Goal: Task Accomplishment & Management: Manage account settings

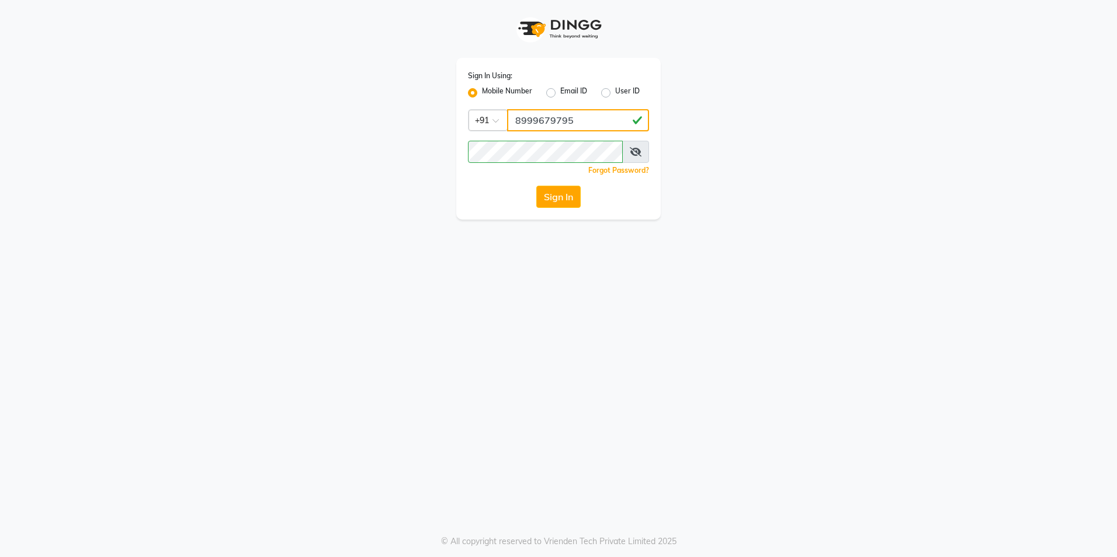
drag, startPoint x: 536, startPoint y: 120, endPoint x: 590, endPoint y: 118, distance: 53.8
click at [590, 118] on input "8999679795" at bounding box center [578, 120] width 142 height 22
type input "8999680928"
click at [536, 186] on button "Sign In" at bounding box center [558, 197] width 44 height 22
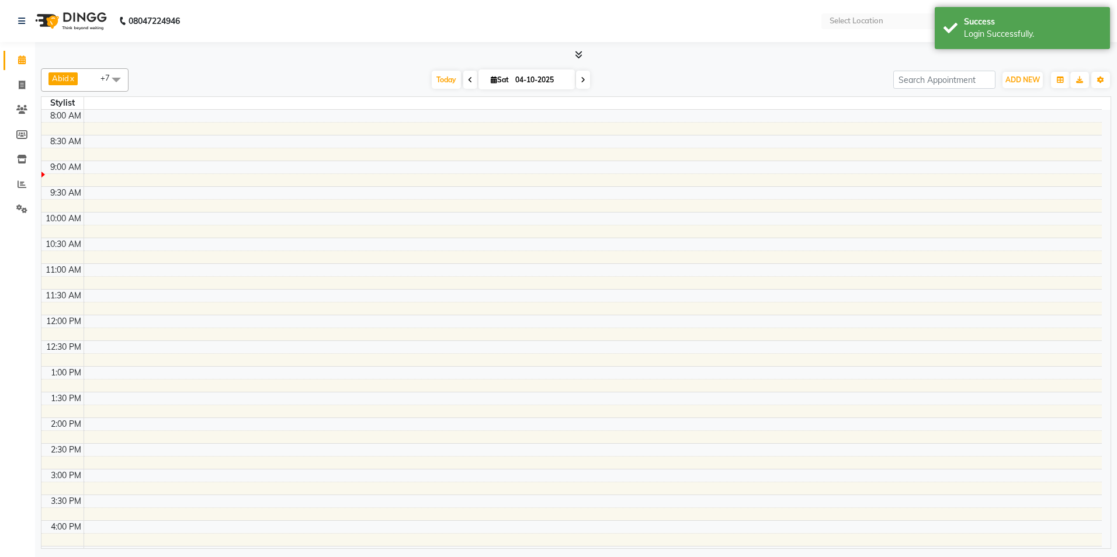
select select "en"
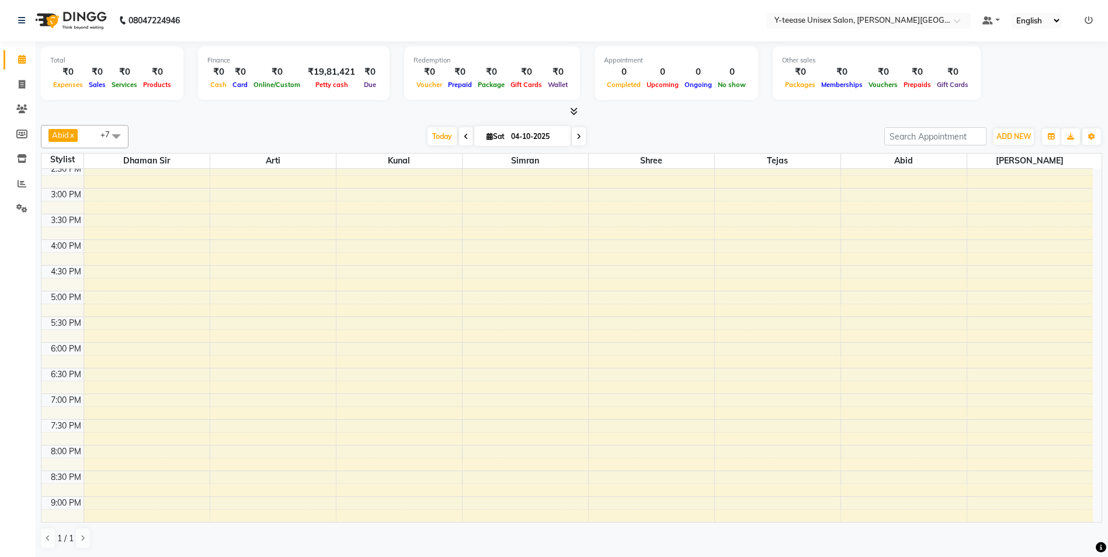
scroll to position [520, 0]
